Goal: Task Accomplishment & Management: Use online tool/utility

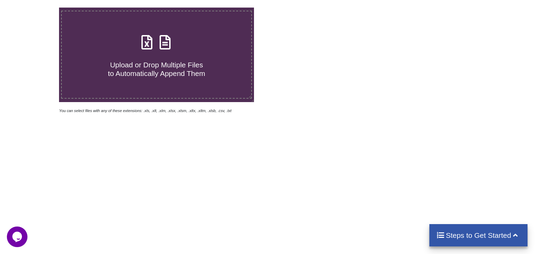
drag, startPoint x: 107, startPoint y: 19, endPoint x: 116, endPoint y: 29, distance: 13.6
click at [106, 19] on label "Upload or Drop Multiple Files to Automatically Append Them" at bounding box center [156, 55] width 191 height 88
click at [38, 8] on input "Upload or Drop Multiple Files to Automatically Append Them" at bounding box center [38, 8] width 0 height 0
type input "C:\fakepath\271.xlsm"
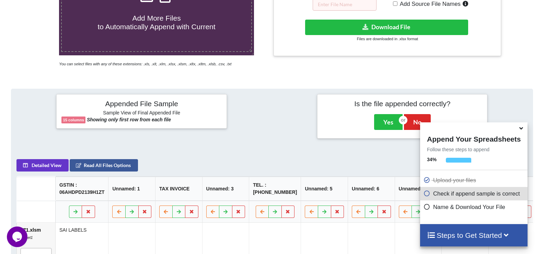
scroll to position [181, 0]
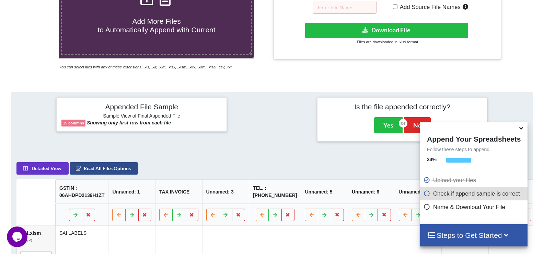
click at [101, 174] on button "Read All Files Options" at bounding box center [104, 168] width 68 height 12
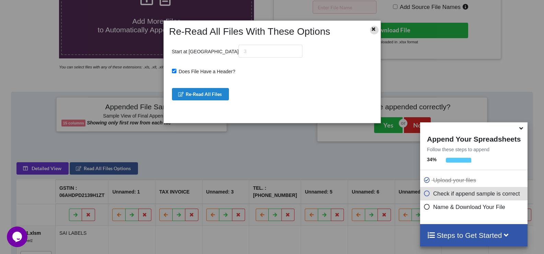
click at [371, 30] on icon at bounding box center [374, 28] width 6 height 5
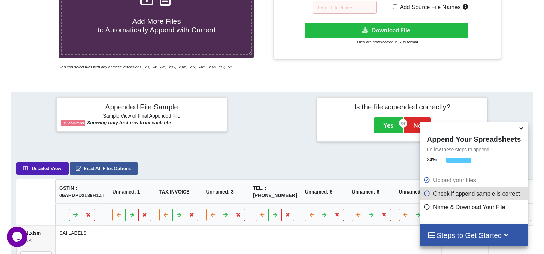
click at [51, 172] on button "Detailed View" at bounding box center [42, 168] width 52 height 12
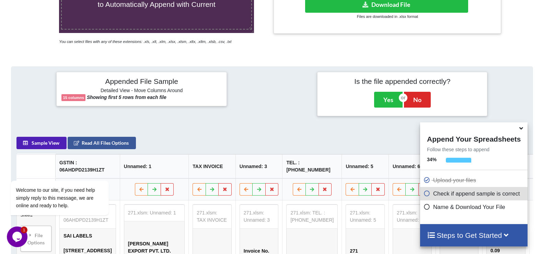
scroll to position [204, 0]
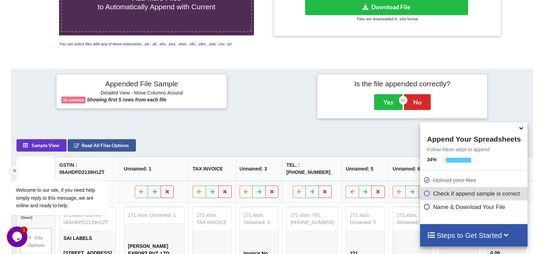
click at [49, 154] on div "Welcome to our site, if you need help simply reply to this message, we are onli…" at bounding box center [69, 169] width 124 height 104
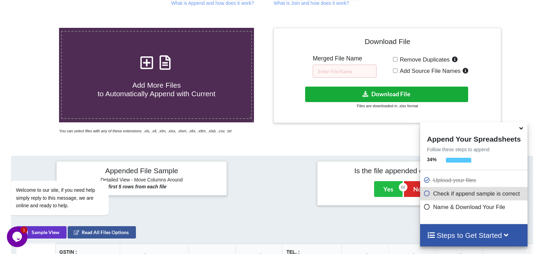
scroll to position [114, 0]
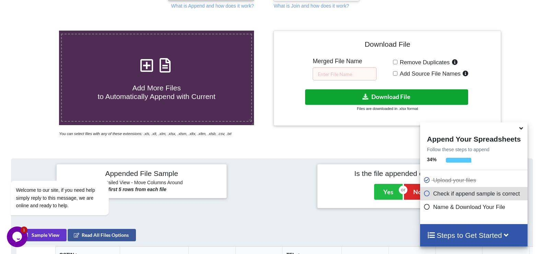
click at [400, 93] on button "Download File" at bounding box center [386, 96] width 163 height 15
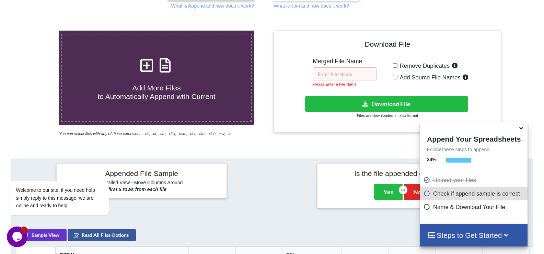
click at [361, 74] on input "text" at bounding box center [345, 73] width 64 height 13
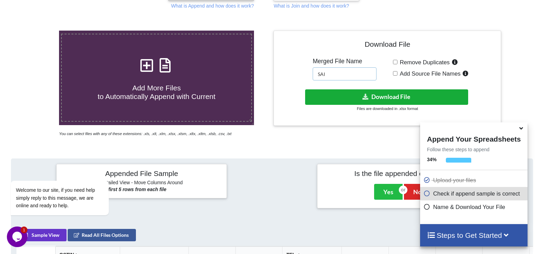
type input "SAI"
click at [365, 91] on button "Download File" at bounding box center [386, 96] width 163 height 15
